Goal: Transaction & Acquisition: Purchase product/service

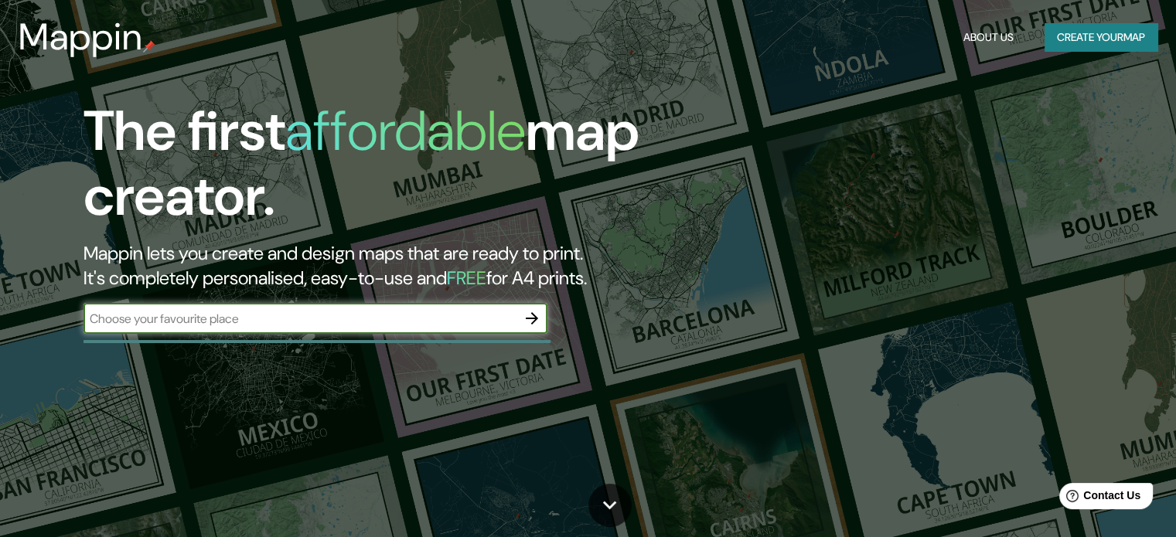
click at [236, 310] on input "text" at bounding box center [300, 319] width 433 height 18
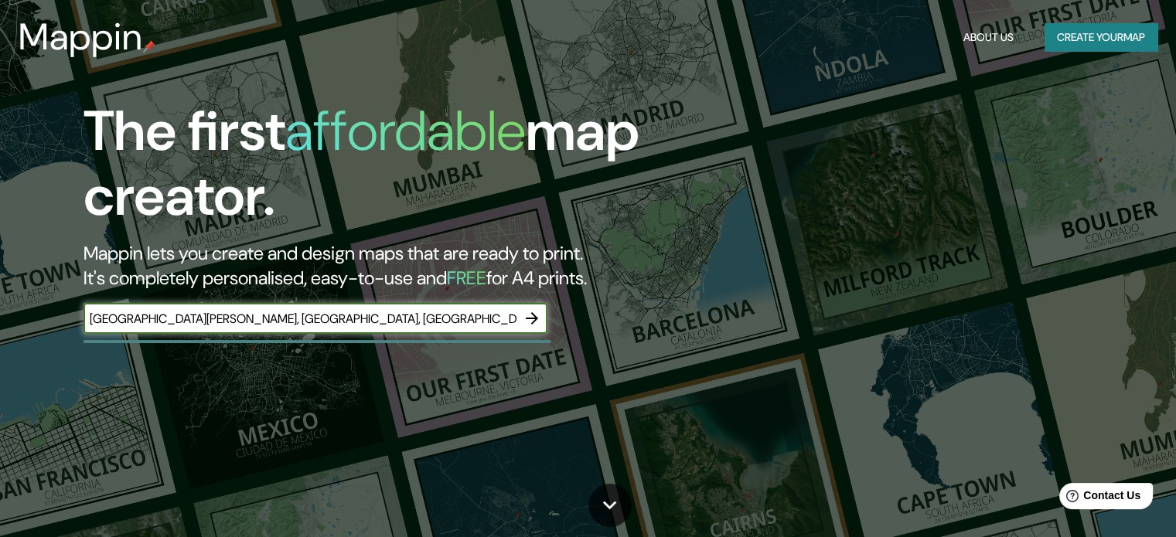
type input "[GEOGRAPHIC_DATA][PERSON_NAME], [GEOGRAPHIC_DATA], [GEOGRAPHIC_DATA]"
click at [530, 316] on icon "button" at bounding box center [532, 318] width 19 height 19
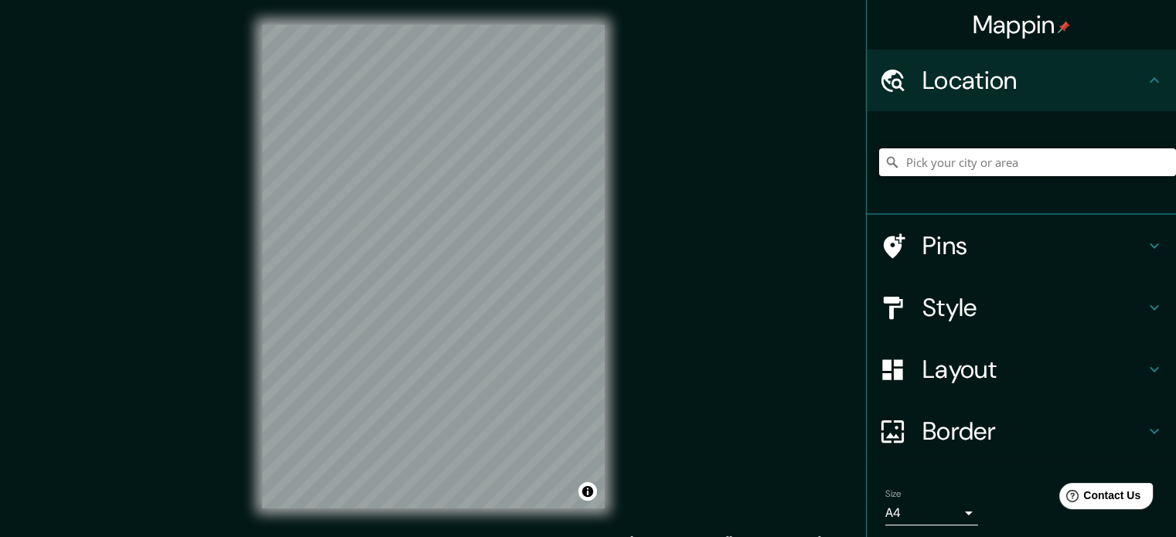
click at [912, 159] on input "Pick your city or area" at bounding box center [1027, 162] width 297 height 28
click at [967, 162] on input "[GEOGRAPHIC_DATA][PERSON_NAME], [GEOGRAPHIC_DATA]" at bounding box center [1027, 162] width 297 height 28
click at [1016, 163] on input "[GEOGRAPHIC_DATA][PERSON_NAME], [GEOGRAPHIC_DATA]" at bounding box center [1027, 162] width 297 height 28
drag, startPoint x: 1008, startPoint y: 165, endPoint x: 879, endPoint y: 168, distance: 130.0
click at [879, 168] on div "[GEOGRAPHIC_DATA][PERSON_NAME], [GEOGRAPHIC_DATA]" at bounding box center [1027, 162] width 297 height 28
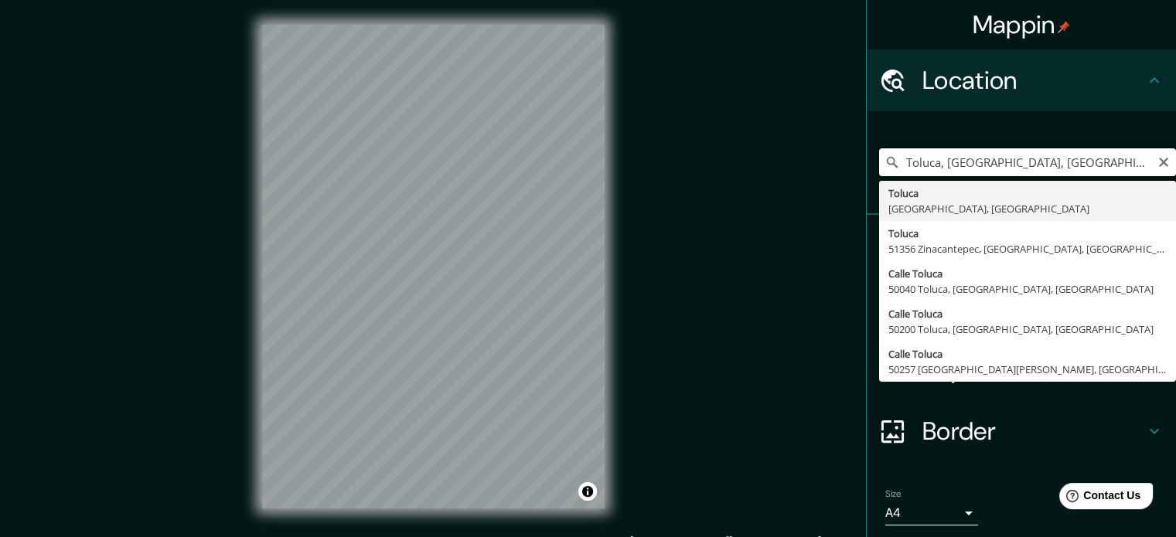
click at [930, 163] on input "Toluca, [GEOGRAPHIC_DATA], [GEOGRAPHIC_DATA]" at bounding box center [1027, 162] width 297 height 28
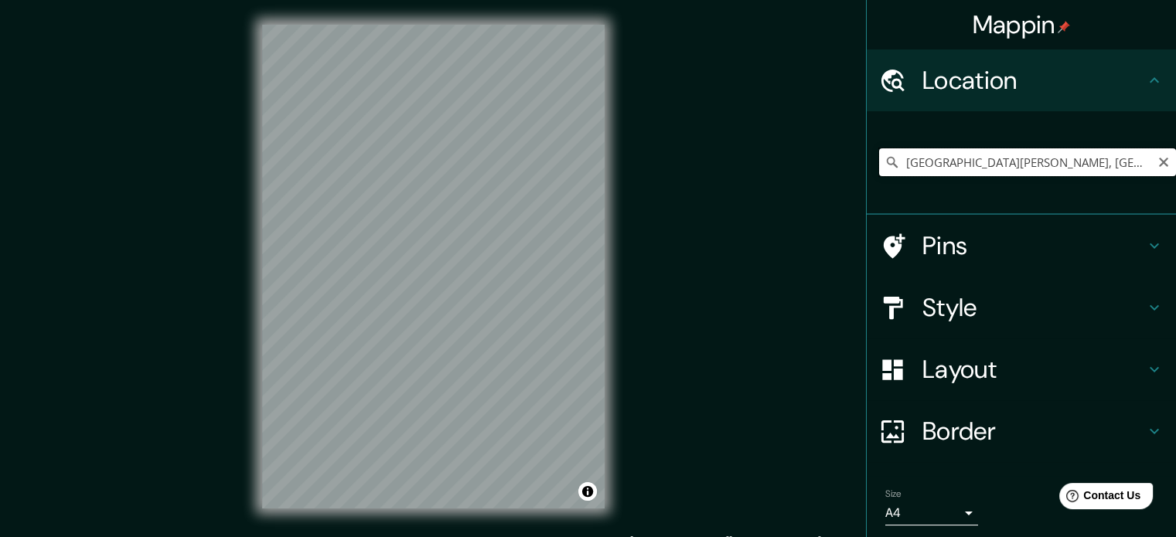
scroll to position [0, 154]
drag, startPoint x: 1005, startPoint y: 163, endPoint x: 1153, endPoint y: 160, distance: 148.5
click at [1153, 160] on div "[GEOGRAPHIC_DATA][PERSON_NAME], [GEOGRAPHIC_DATA], [GEOGRAPHIC_DATA] [GEOGRAPHI…" at bounding box center [1027, 162] width 297 height 28
click at [993, 162] on input "[GEOGRAPHIC_DATA][PERSON_NAME], [GEOGRAPHIC_DATA], [GEOGRAPHIC_DATA]" at bounding box center [1027, 162] width 297 height 28
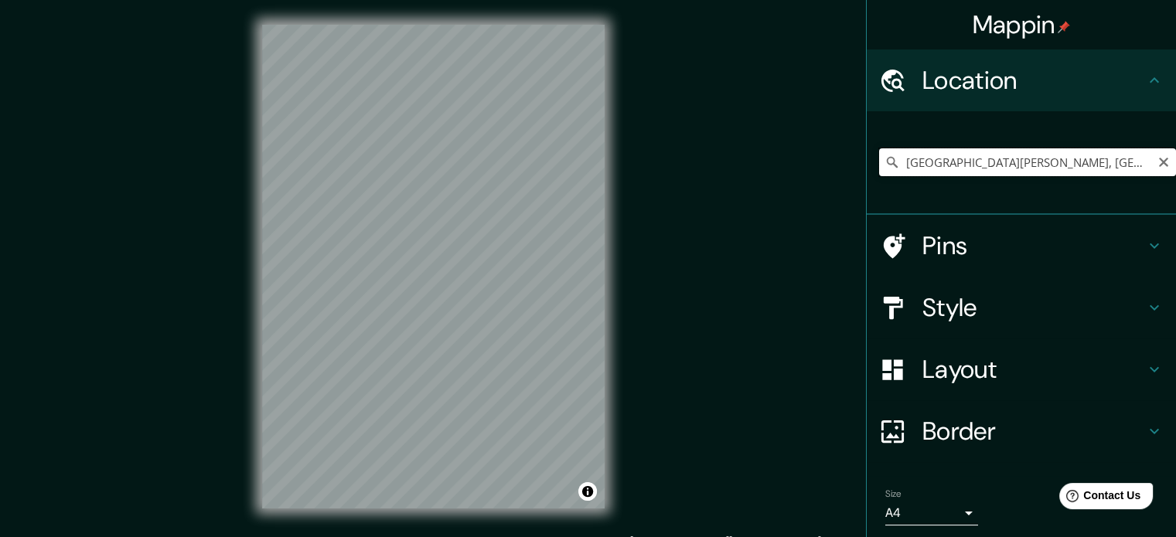
drag, startPoint x: 993, startPoint y: 162, endPoint x: 1013, endPoint y: 169, distance: 21.3
click at [1013, 169] on input "[GEOGRAPHIC_DATA][PERSON_NAME], [GEOGRAPHIC_DATA], [GEOGRAPHIC_DATA]" at bounding box center [1027, 162] width 297 height 28
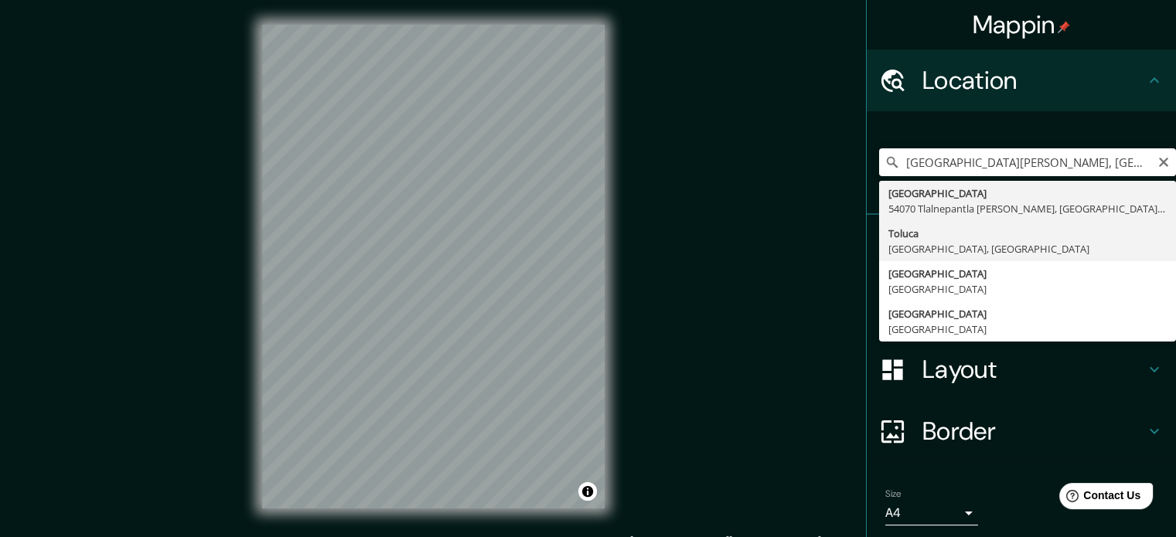
type input "Toluca, [GEOGRAPHIC_DATA], [GEOGRAPHIC_DATA]"
